Goal: Find specific fact: Locate a discrete piece of known information

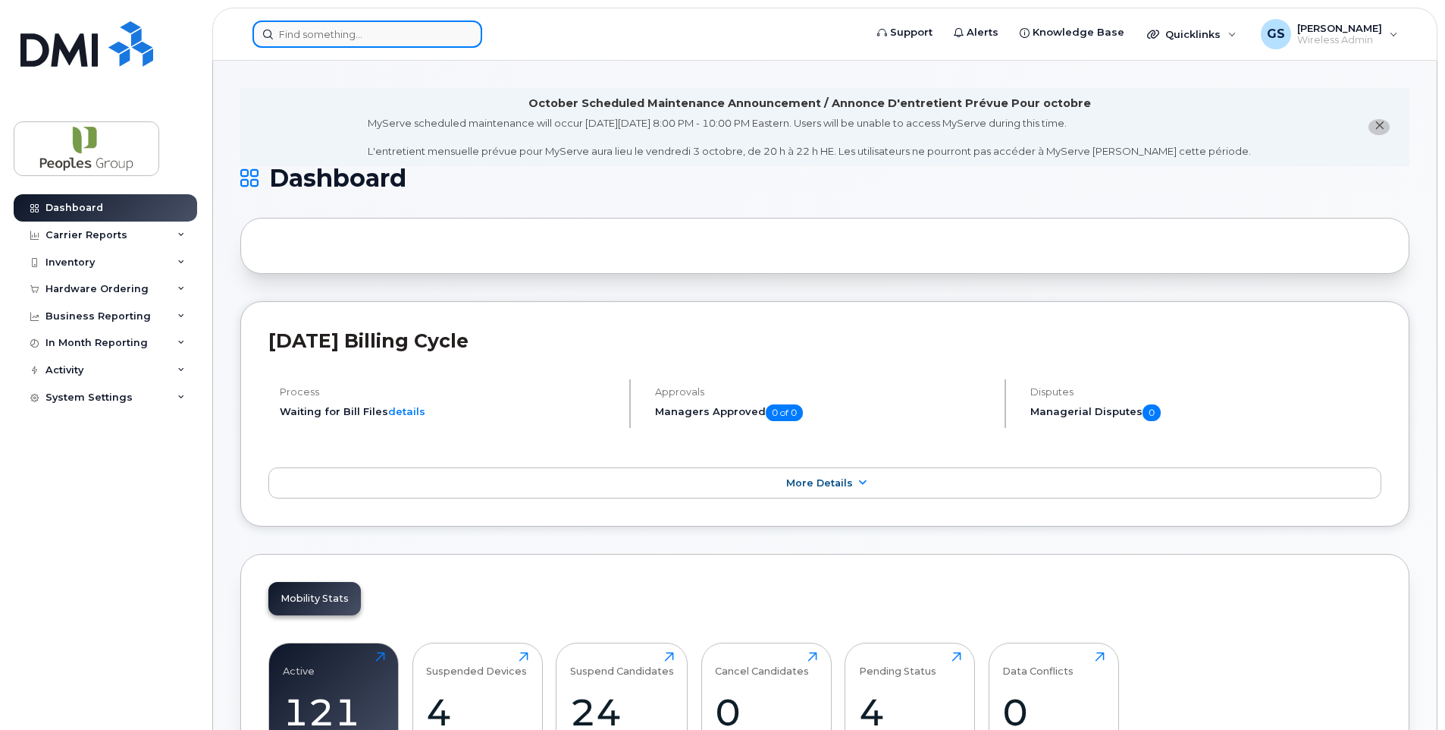
click at [347, 35] on input at bounding box center [368, 33] width 230 height 27
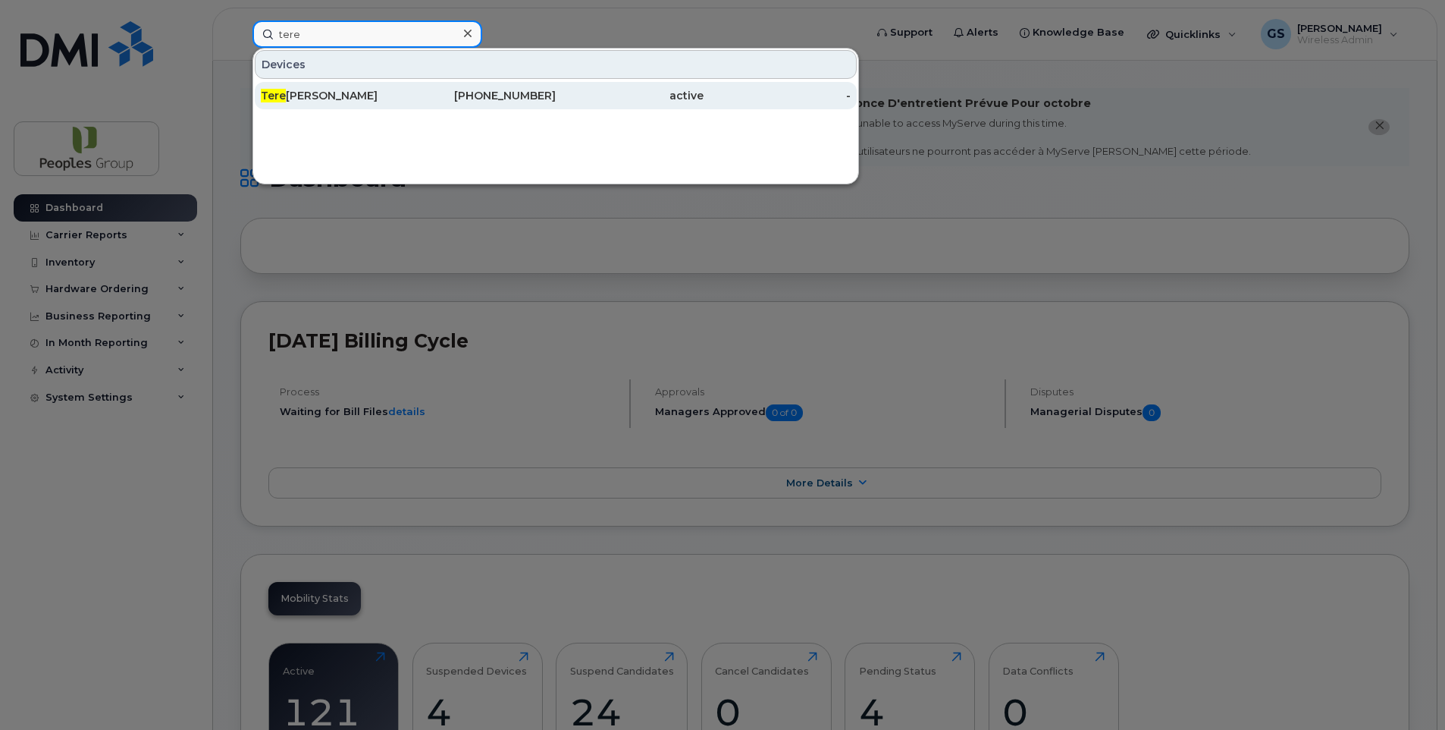
type input "tere"
click at [319, 108] on div "Tere sa Lozada" at bounding box center [335, 95] width 148 height 27
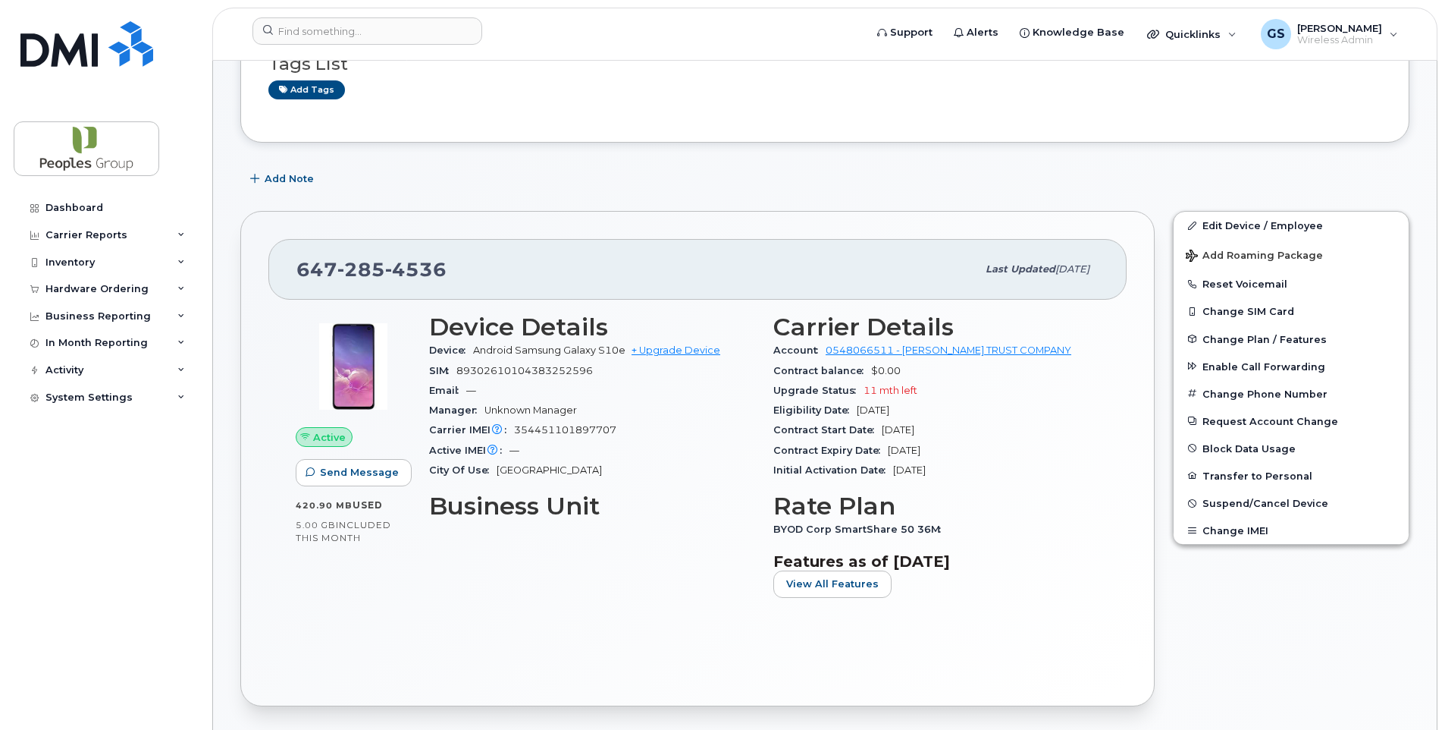
scroll to position [224, 0]
drag, startPoint x: 959, startPoint y: 450, endPoint x: 768, endPoint y: 453, distance: 190.4
click at [768, 453] on div "Carrier Details Account 0548066511 - [PERSON_NAME] TRUST COMPANY Contract balan…" at bounding box center [936, 460] width 344 height 314
copy div "Contract Expiry Date [DATE]"
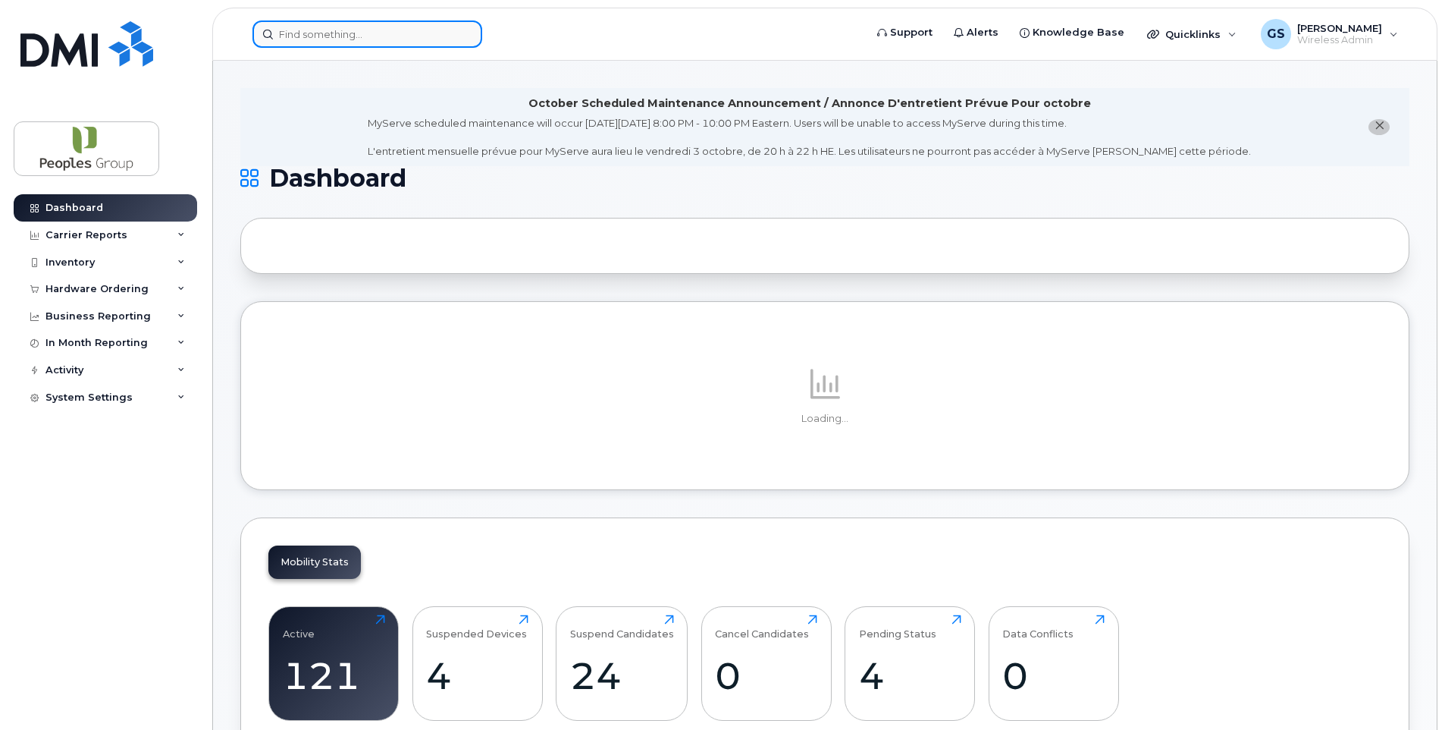
click at [331, 42] on input at bounding box center [368, 33] width 230 height 27
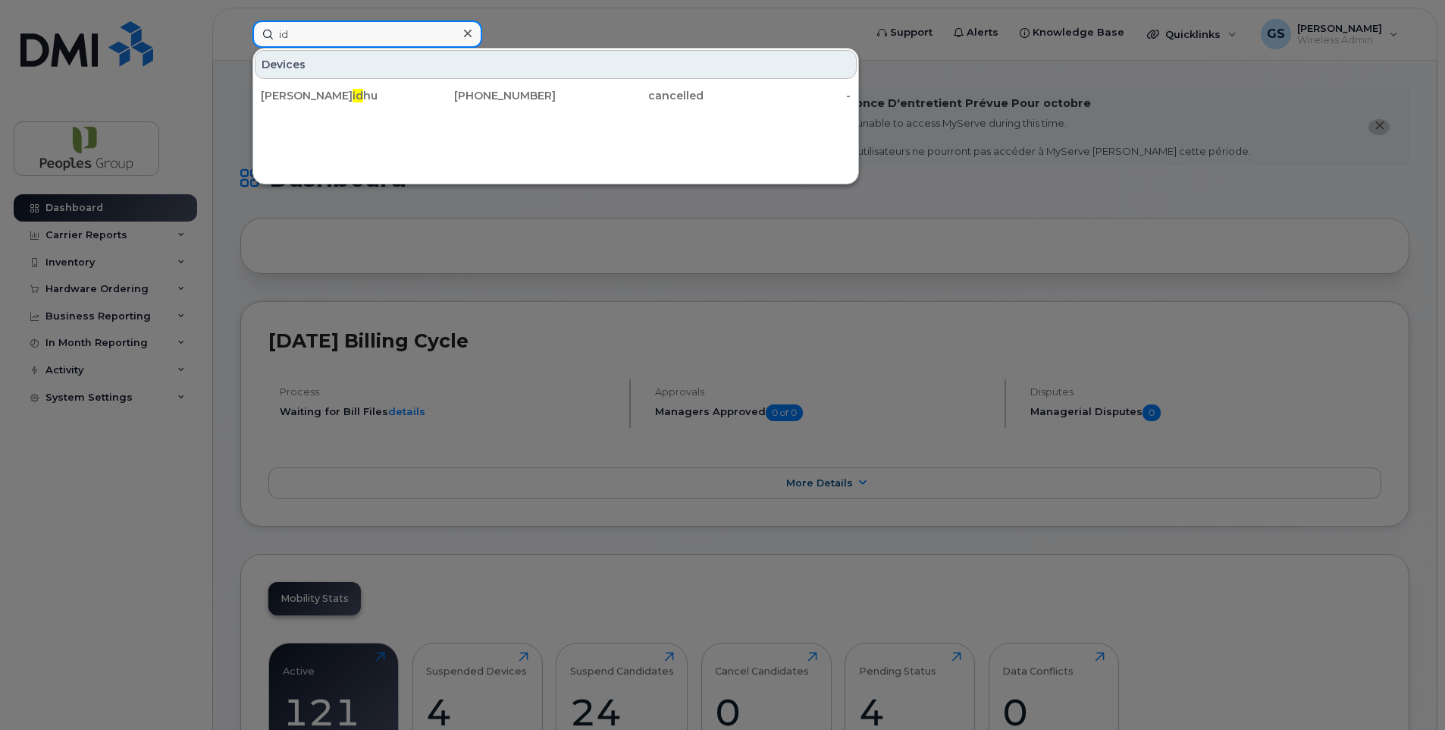
type input "i"
